Goal: Information Seeking & Learning: Learn about a topic

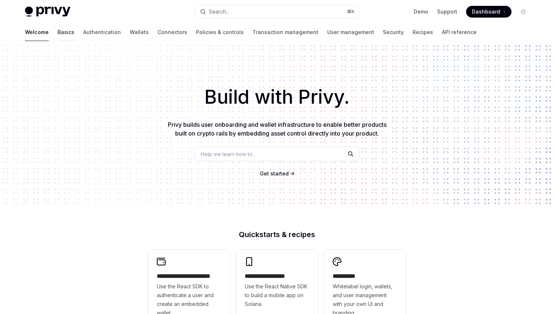
click at [57, 29] on link "Basics" at bounding box center [65, 32] width 17 height 18
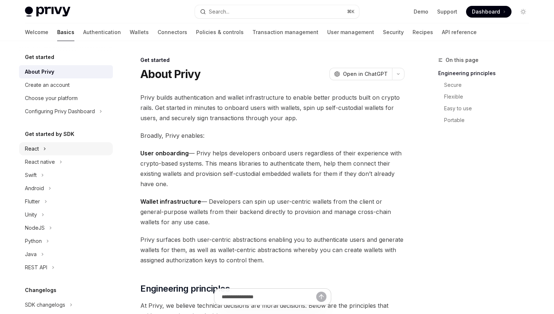
click at [40, 145] on div "React" at bounding box center [66, 148] width 94 height 13
type textarea "*"
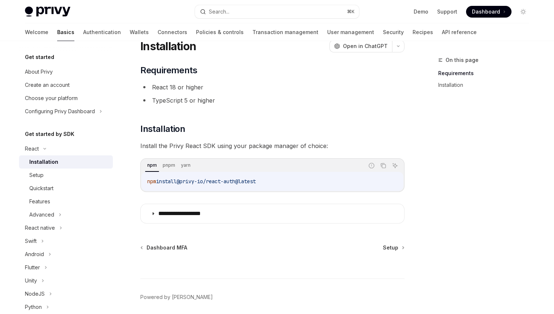
scroll to position [39, 0]
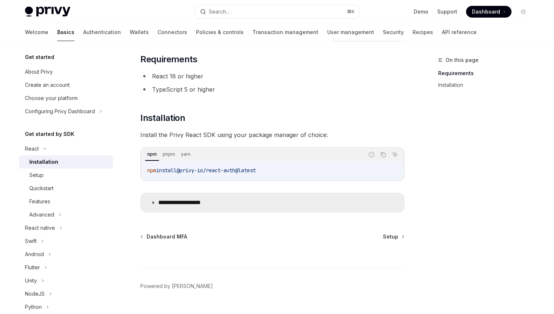
click at [209, 200] on p "**********" at bounding box center [188, 202] width 60 height 7
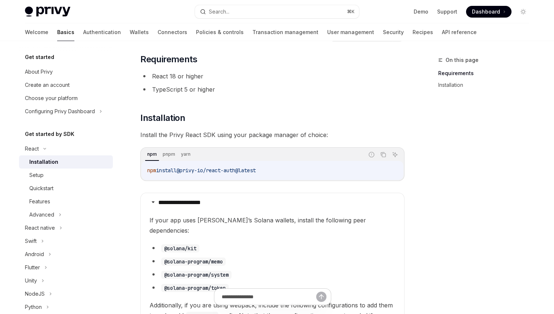
scroll to position [40, 0]
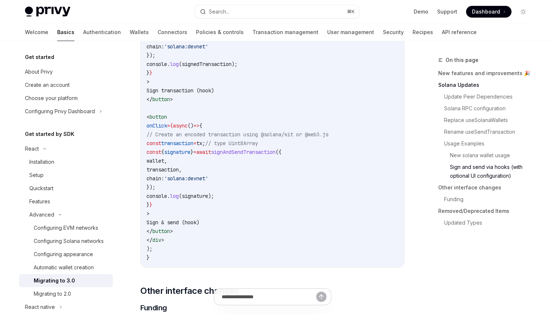
scroll to position [1934, 0]
